Goal: Information Seeking & Learning: Learn about a topic

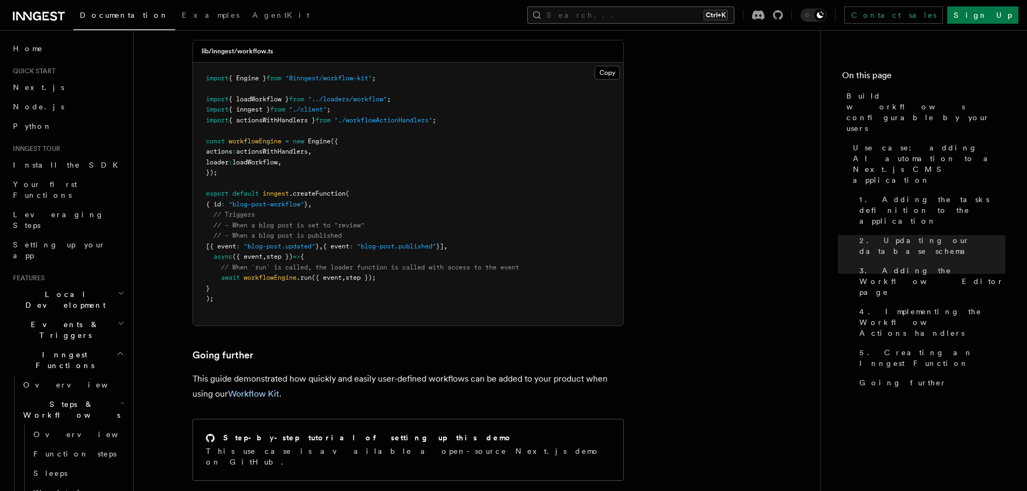
click at [713, 18] on button "Search... Ctrl+K" at bounding box center [630, 14] width 207 height 17
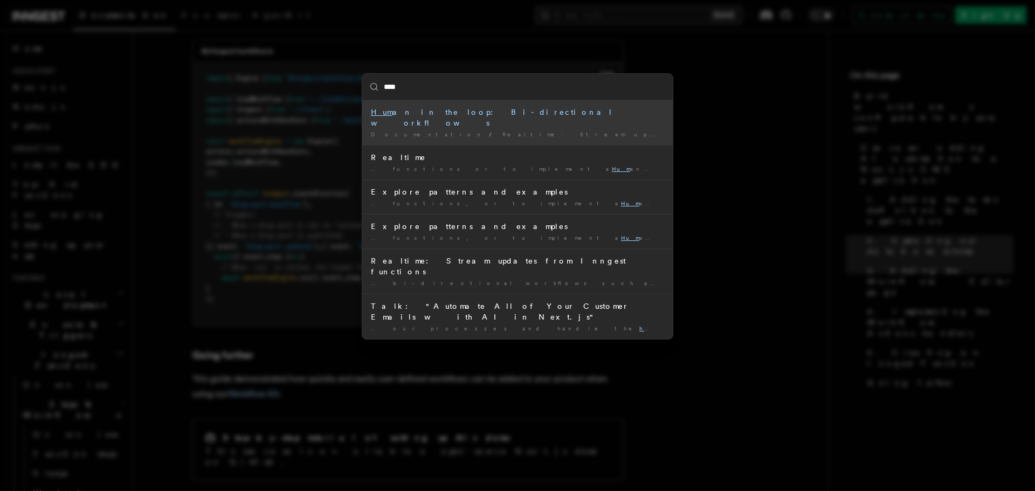
type input "*****"
click at [447, 112] on div "Human in the loop: Bi-directional workflows" at bounding box center [517, 118] width 293 height 22
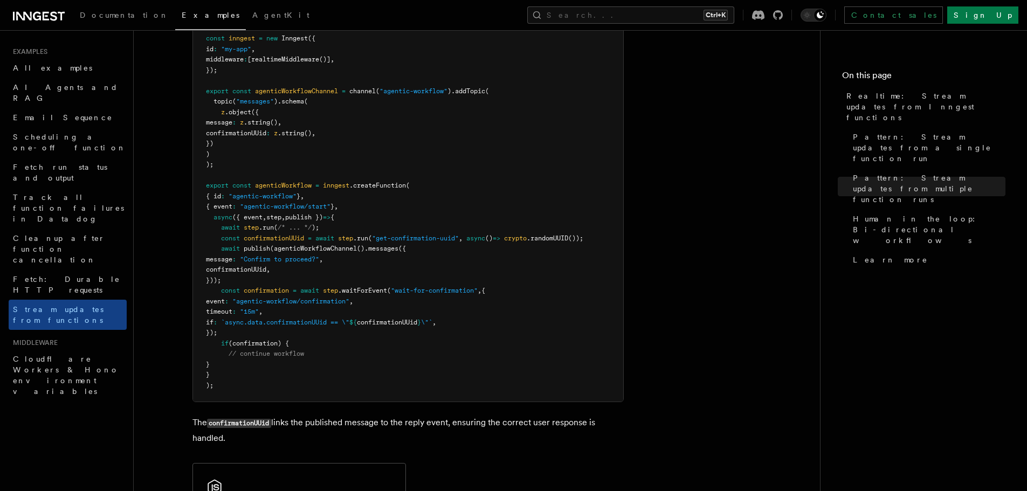
scroll to position [2236, 0]
click at [677, 14] on button "Search... Ctrl+K" at bounding box center [630, 14] width 207 height 17
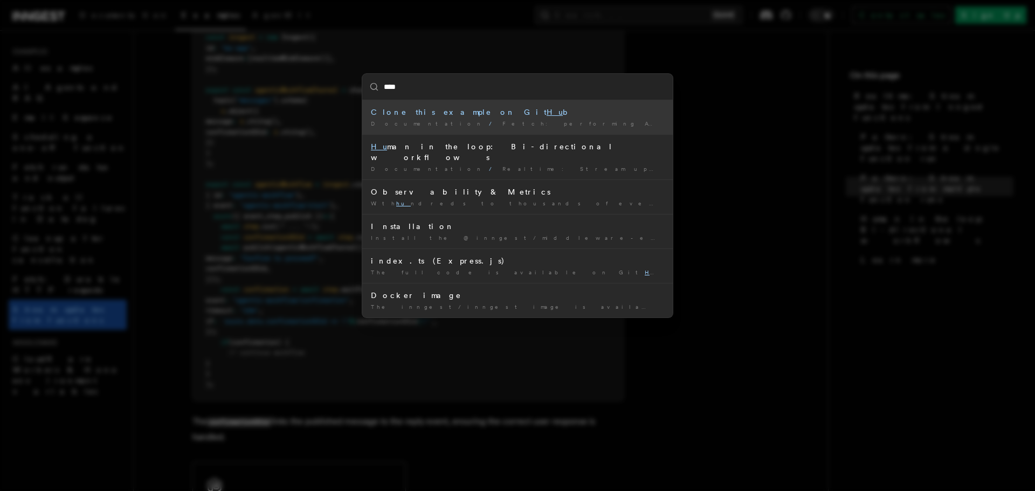
type input "*****"
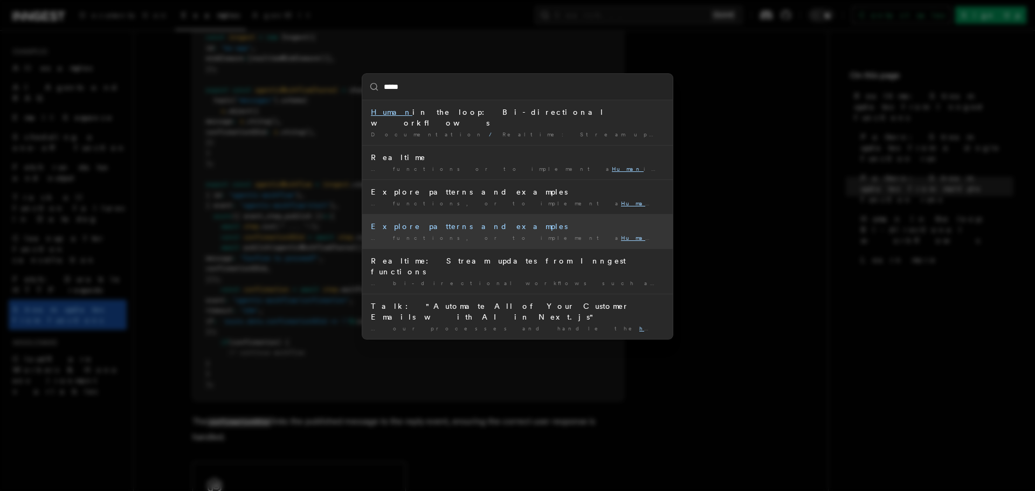
click at [481, 234] on div "… functions, or to implement a Human -in-the-Loop mechanism …" at bounding box center [517, 238] width 293 height 8
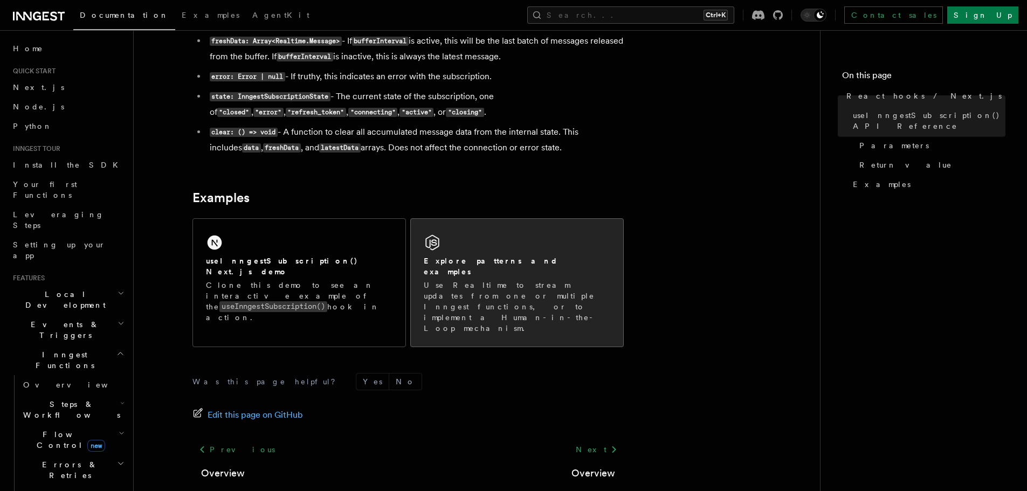
scroll to position [1028, 0]
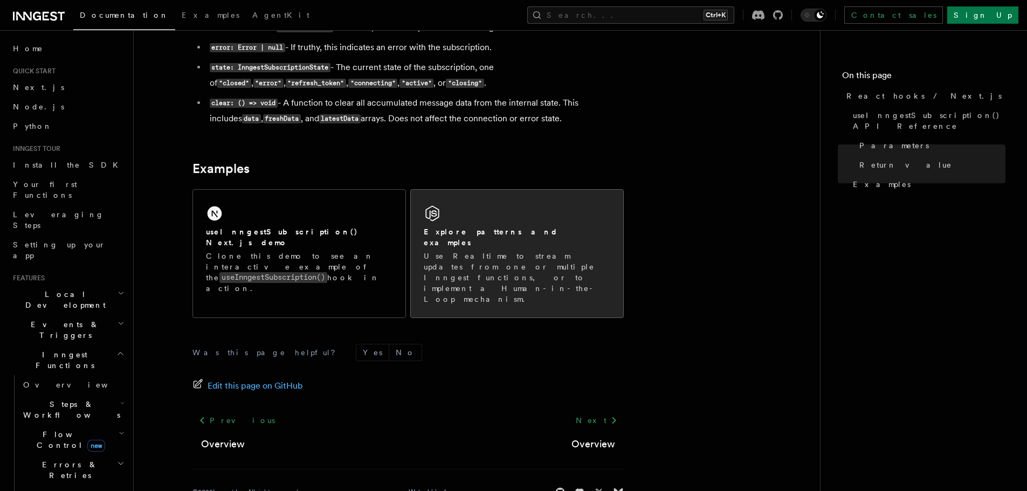
click at [518, 258] on p "Use Realtime to stream updates from one or multiple Inngest functions, or to im…" at bounding box center [517, 278] width 187 height 54
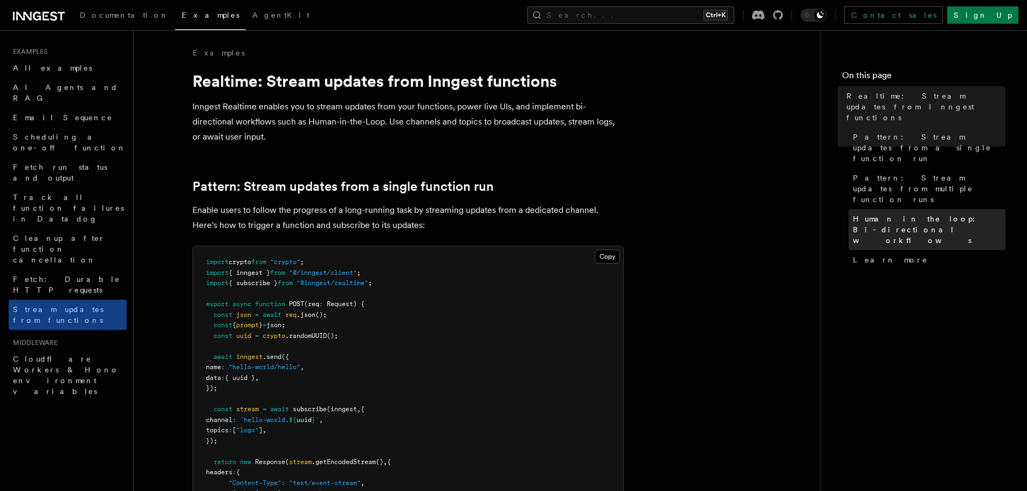
click at [971, 214] on span "Human in the loop: Bi-directional workflows" at bounding box center [929, 230] width 153 height 32
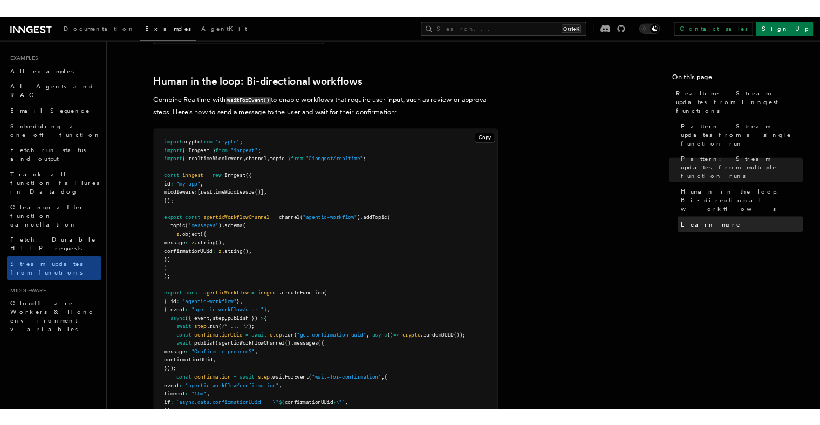
scroll to position [2075, 0]
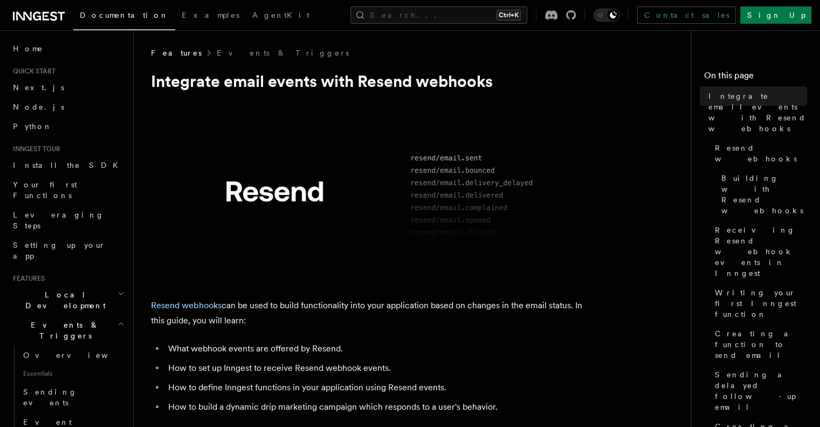
scroll to position [792, 0]
